Goal: Information Seeking & Learning: Learn about a topic

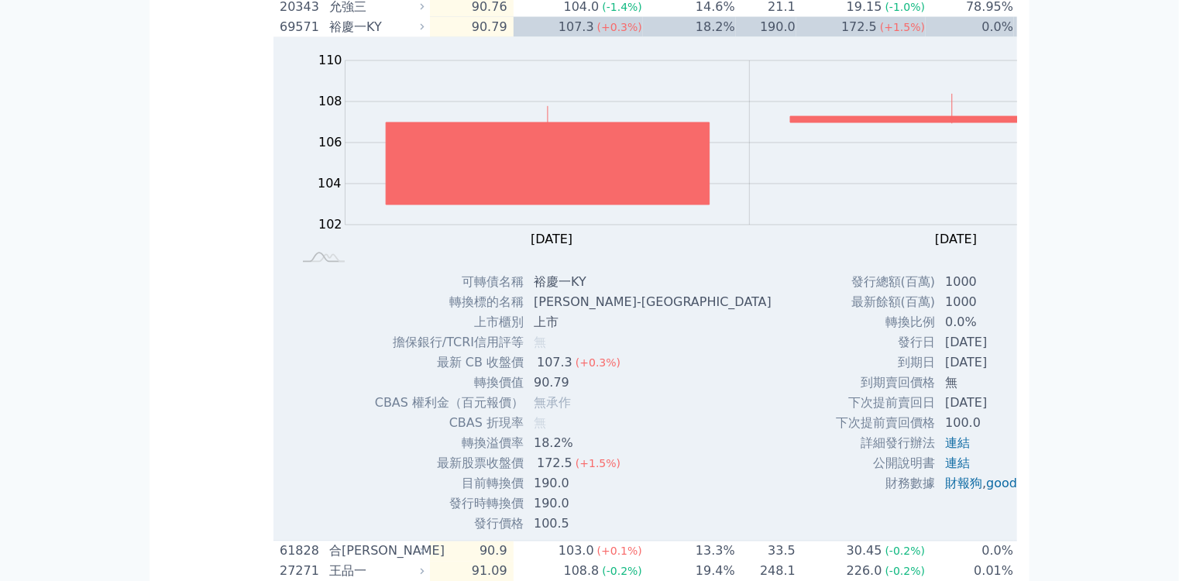
scroll to position [1423, 0]
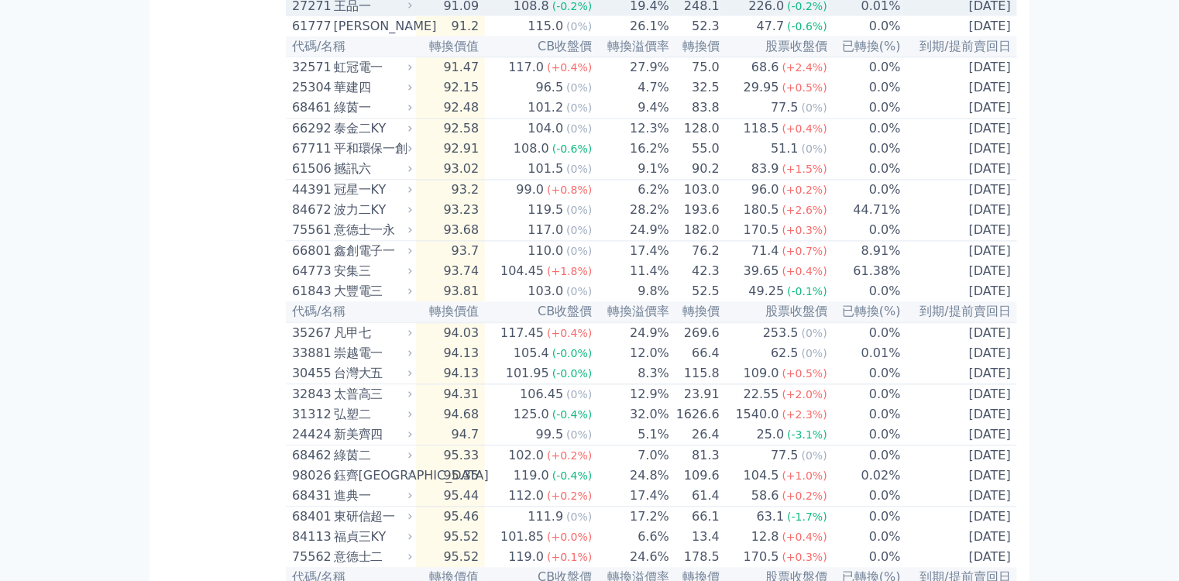
click at [552, 12] on span "(-0.2%)" at bounding box center [572, 6] width 40 height 12
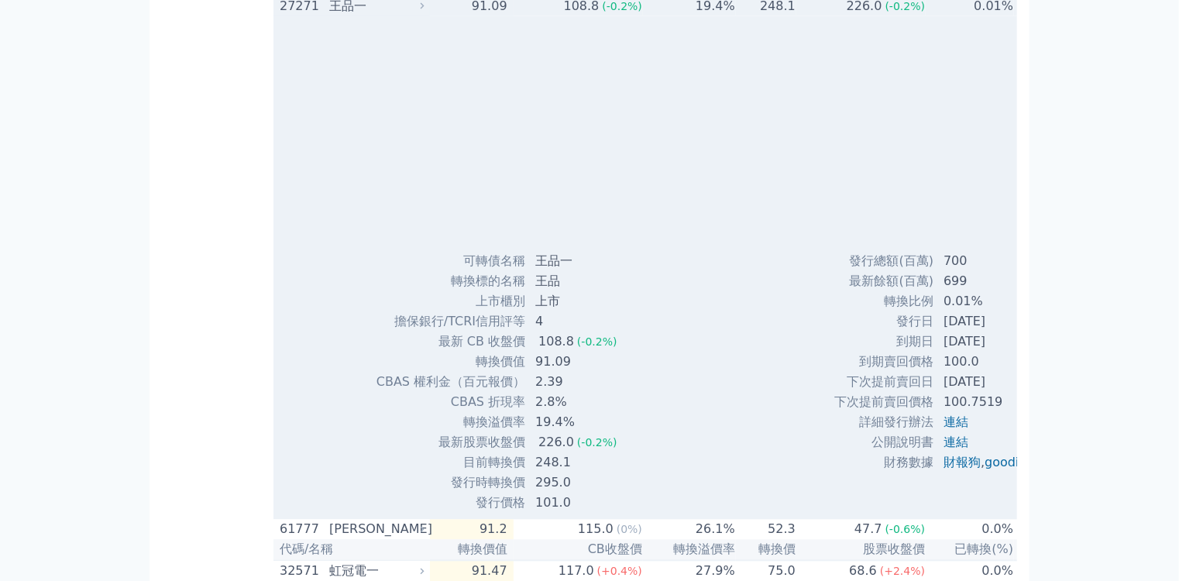
click at [602, 12] on span "(-0.2%)" at bounding box center [622, 6] width 40 height 12
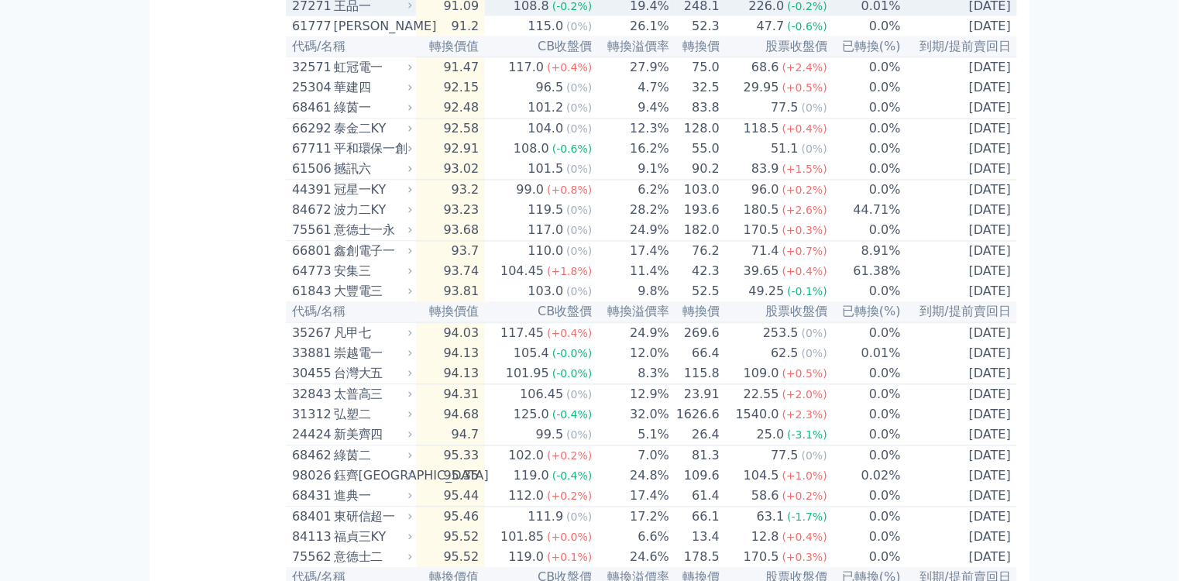
click at [552, 12] on span "(-0.2%)" at bounding box center [572, 6] width 40 height 12
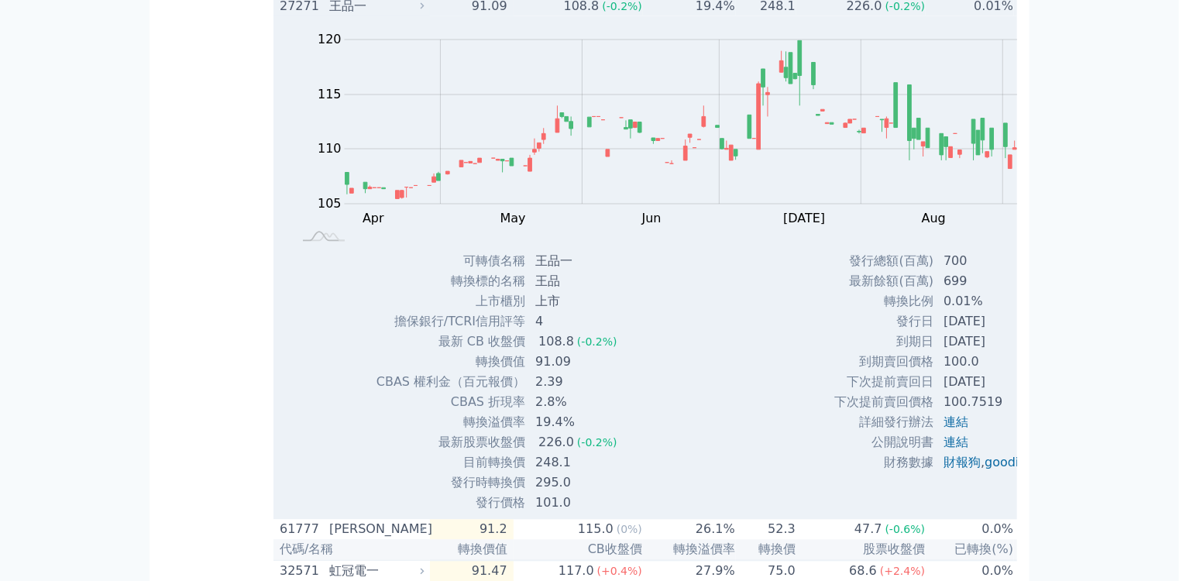
click at [430, 16] on td "91.09" at bounding box center [472, 6] width 84 height 20
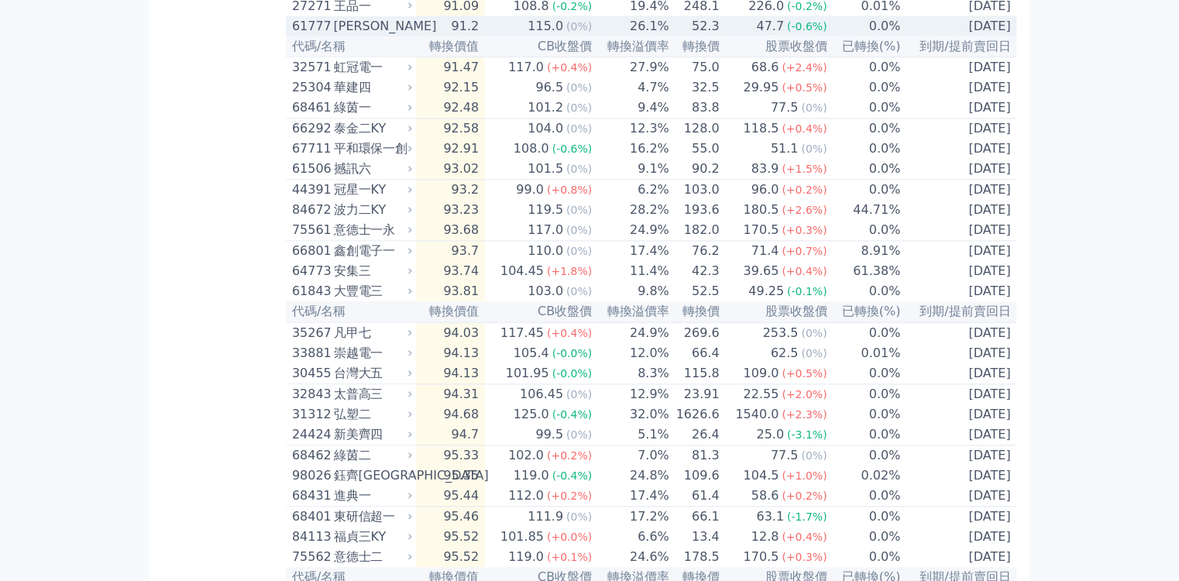
click at [416, 36] on td "91.2" at bounding box center [451, 26] width 70 height 20
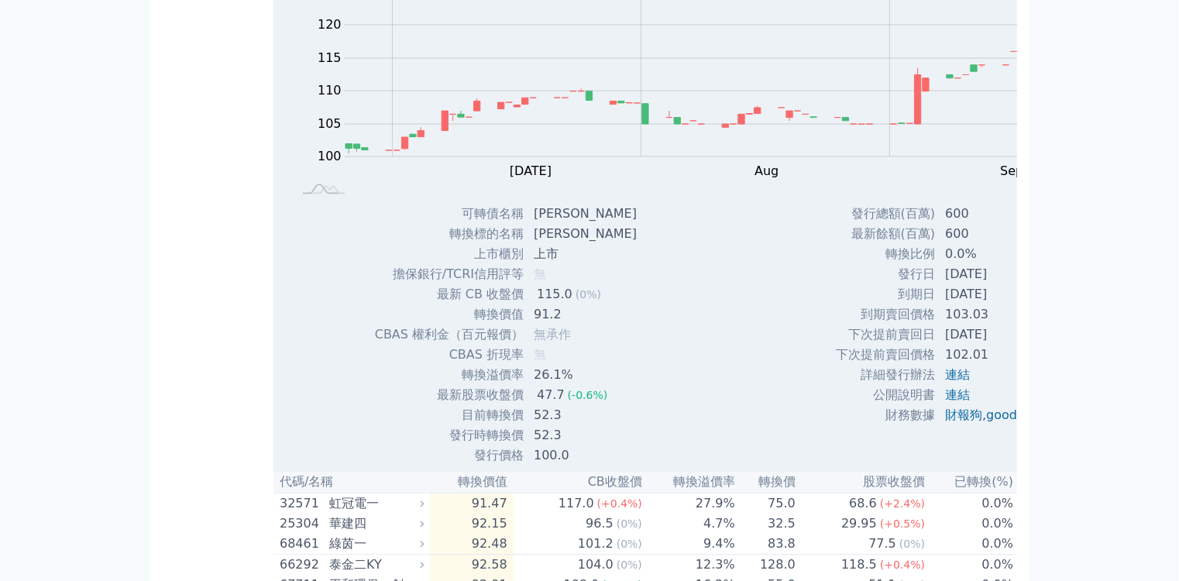
scroll to position [1485, 0]
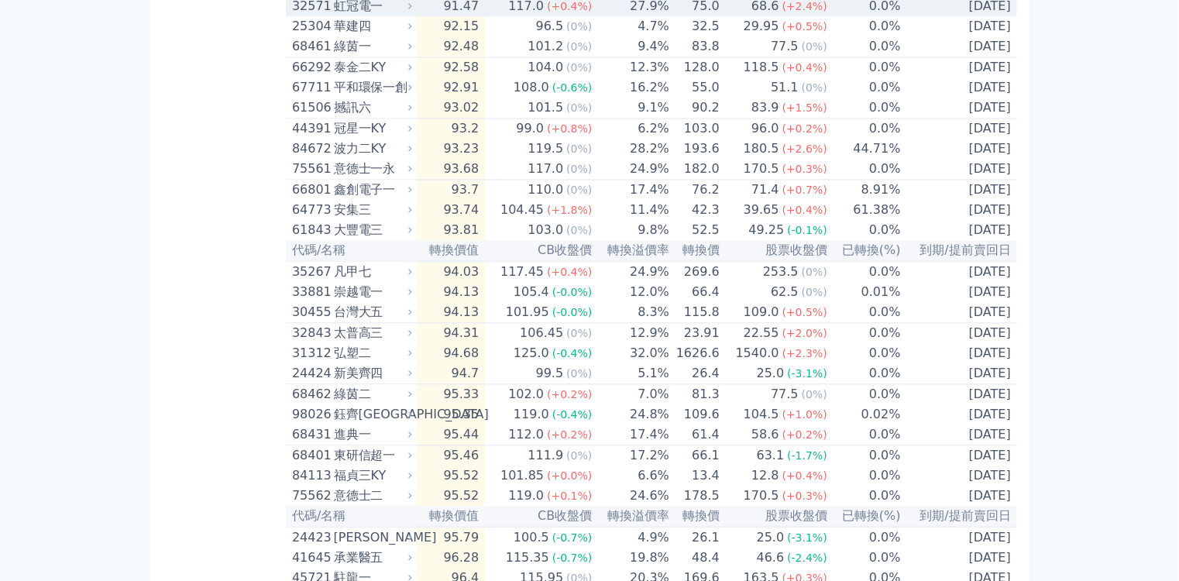
click at [416, 16] on td "91.47" at bounding box center [451, 5] width 70 height 21
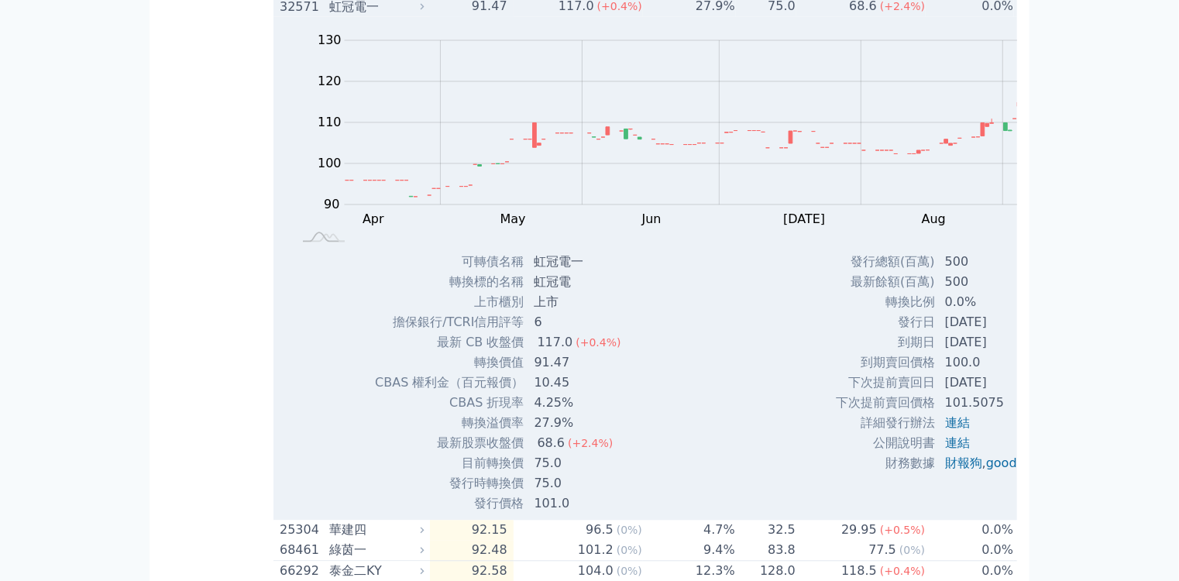
click at [430, 16] on td "91.47" at bounding box center [472, 5] width 84 height 21
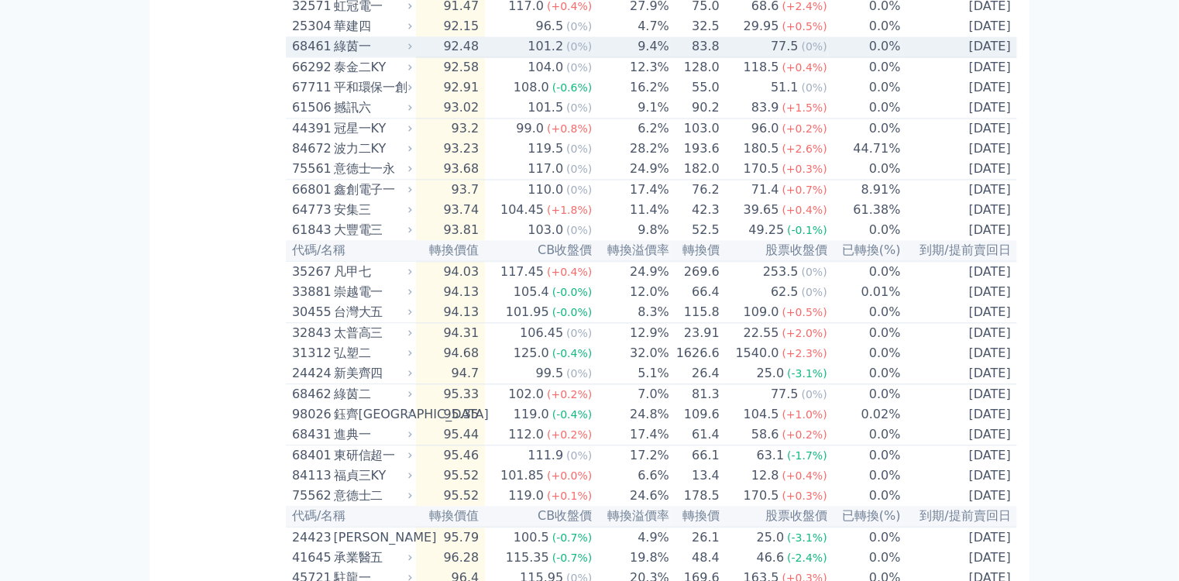
click at [485, 57] on td "101.2 (0%)" at bounding box center [539, 46] width 108 height 21
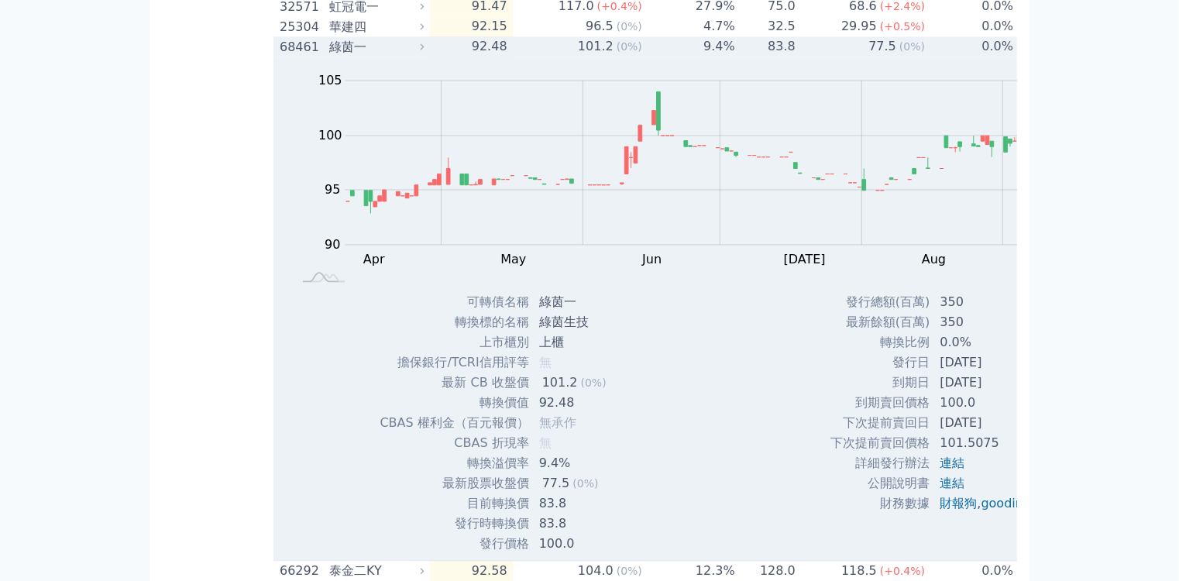
click at [329, 56] on div "綠茵一" at bounding box center [374, 46] width 91 height 19
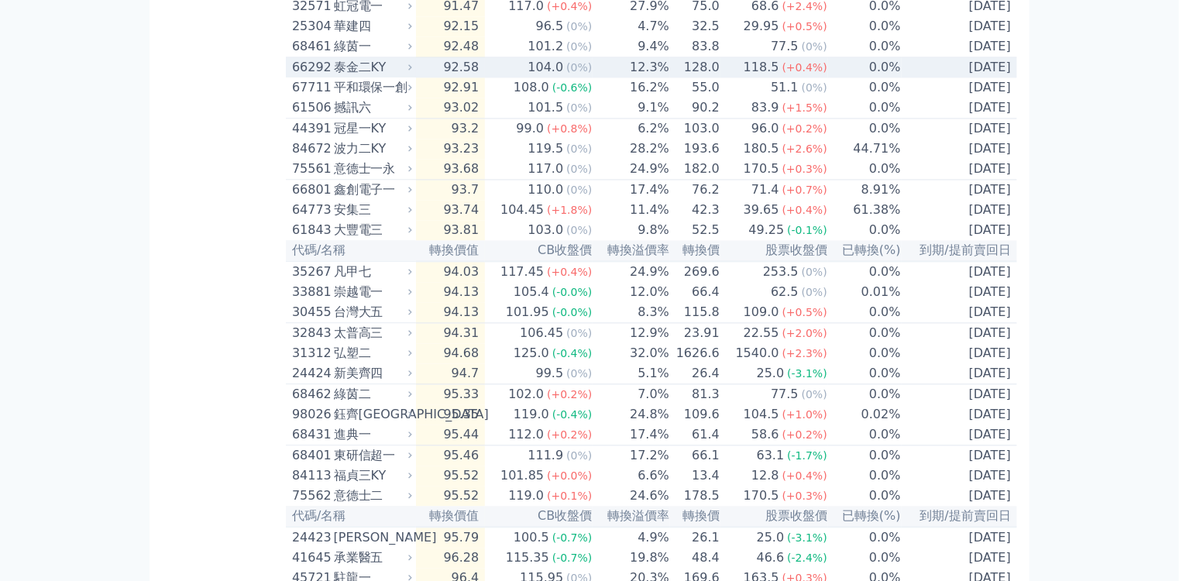
click at [334, 77] on div "泰金二KY" at bounding box center [371, 67] width 75 height 19
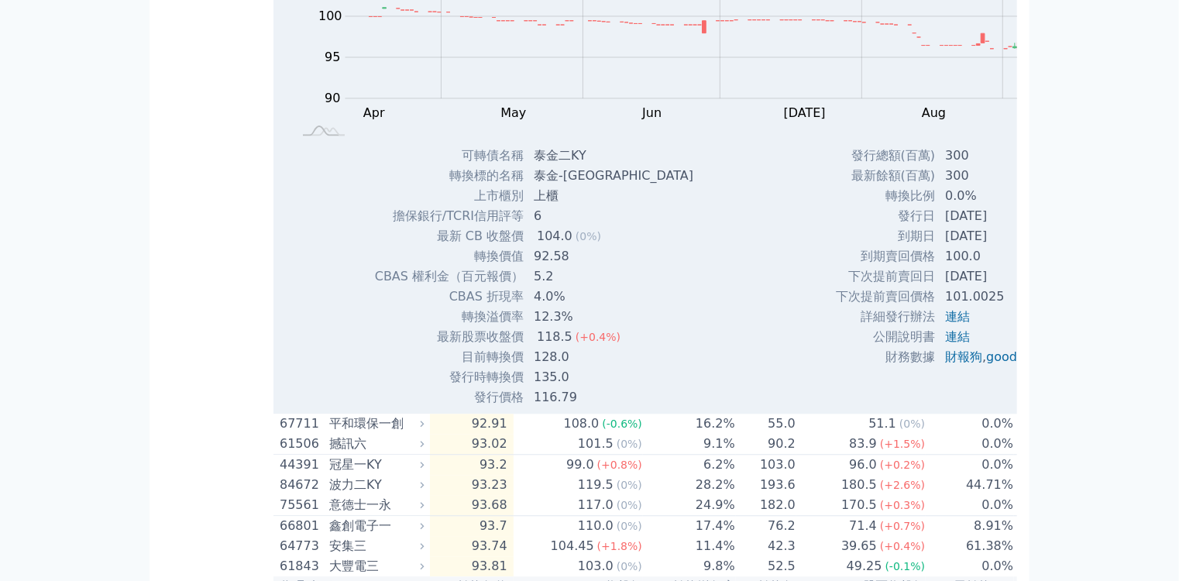
scroll to position [1670, 0]
